Goal: Task Accomplishment & Management: Use online tool/utility

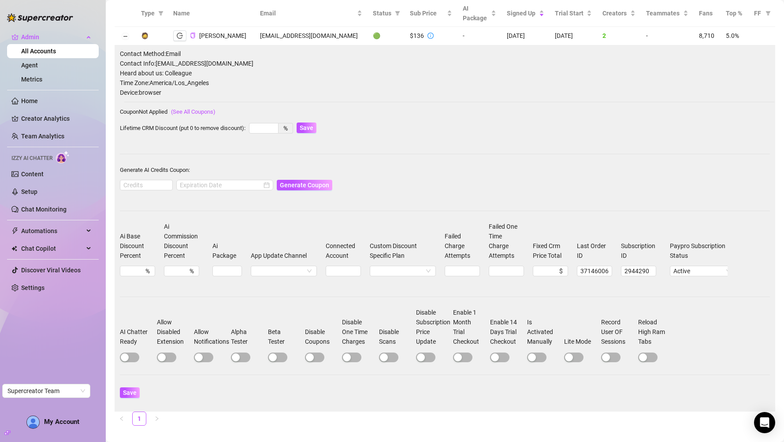
scroll to position [61, 0]
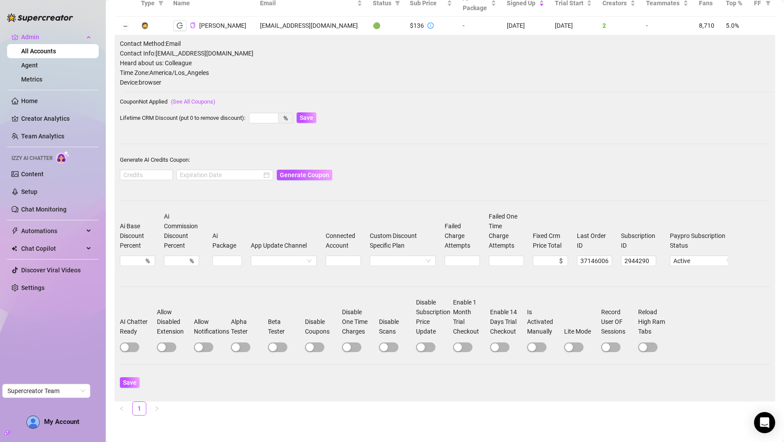
click at [144, 346] on div at bounding box center [137, 347] width 35 height 10
click at [132, 348] on span "button" at bounding box center [129, 347] width 19 height 10
click at [123, 385] on span "Save" at bounding box center [130, 382] width 14 height 7
drag, startPoint x: 122, startPoint y: 382, endPoint x: 190, endPoint y: 274, distance: 127.6
click at [122, 382] on button "Save" at bounding box center [130, 382] width 20 height 11
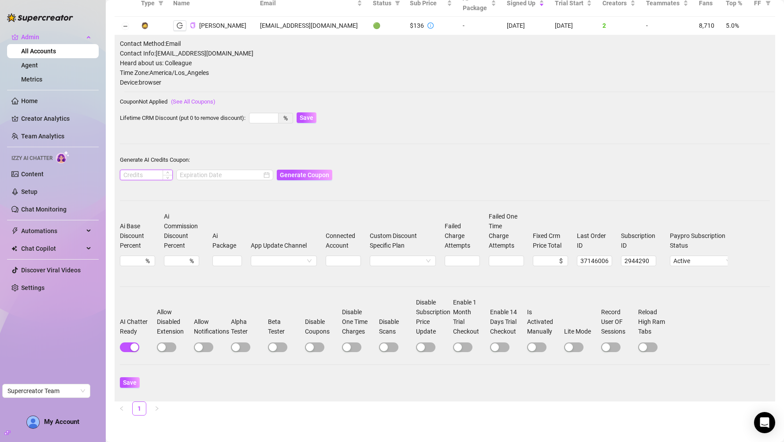
click at [161, 170] on input at bounding box center [146, 175] width 52 height 10
type input "1000"
click at [199, 170] on input at bounding box center [221, 175] width 82 height 10
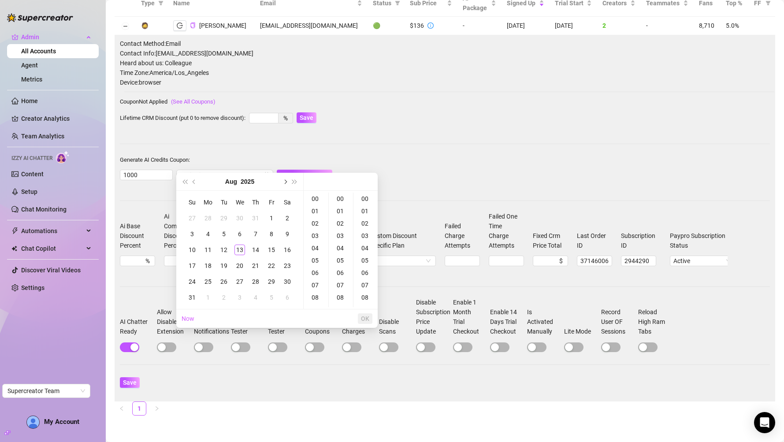
click at [282, 183] on button "Next month (PageDown)" at bounding box center [285, 182] width 10 height 18
click at [283, 233] on div "13" at bounding box center [287, 234] width 11 height 11
type input "[DATE] 00:00:00"
click at [364, 315] on span "OK" at bounding box center [365, 318] width 8 height 7
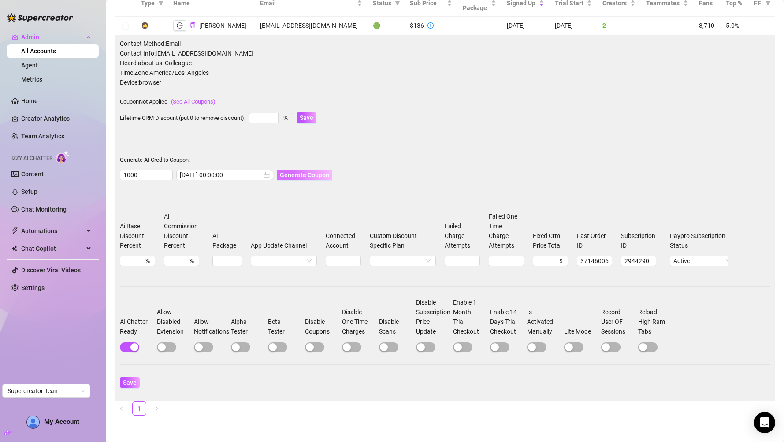
click at [296, 170] on button "Generate Coupon" at bounding box center [304, 175] width 55 height 11
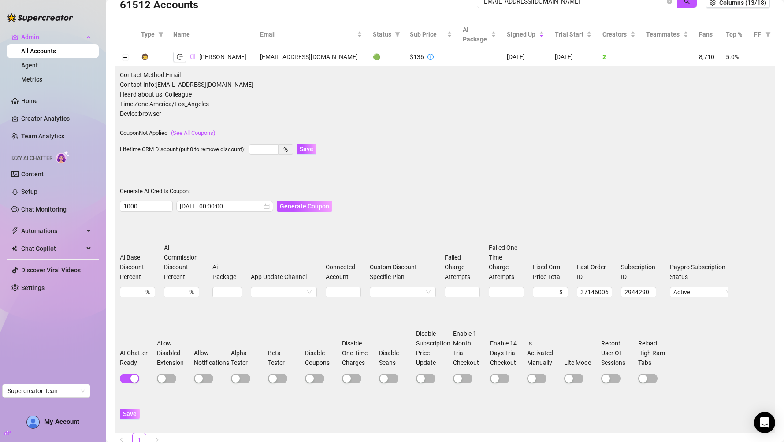
scroll to position [0, 0]
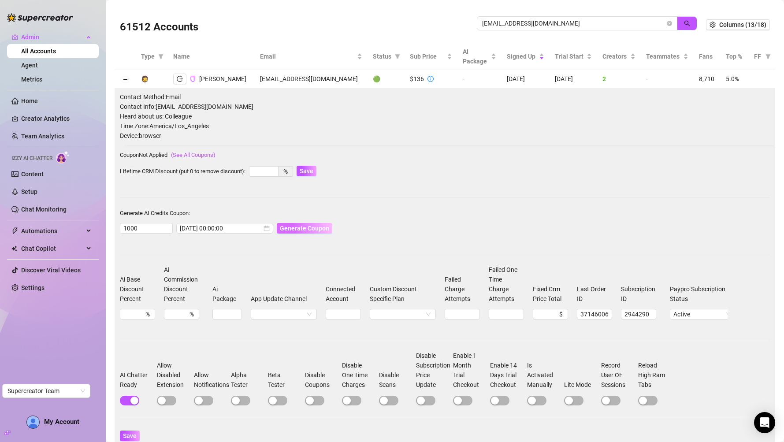
click at [309, 225] on span "Generate Coupon" at bounding box center [304, 228] width 49 height 7
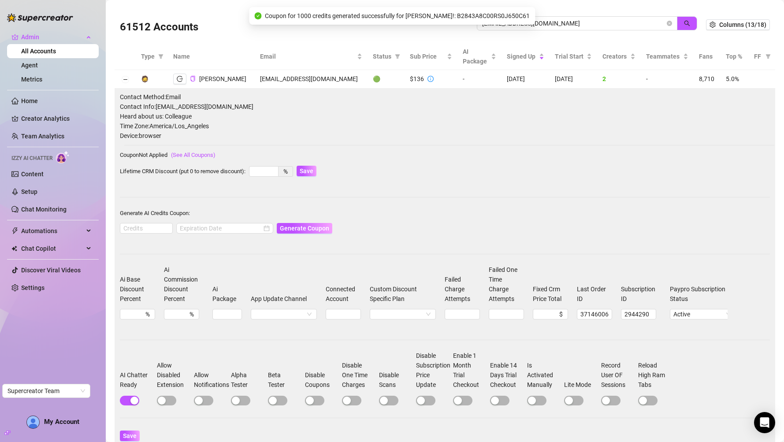
click at [460, 14] on span "Coupon for 1000 credits generated successfully for [PERSON_NAME]!: B2843A8C00RS…" at bounding box center [397, 16] width 265 height 10
copy span "B2843A8C00RS0J650C61"
